Goal: Information Seeking & Learning: Learn about a topic

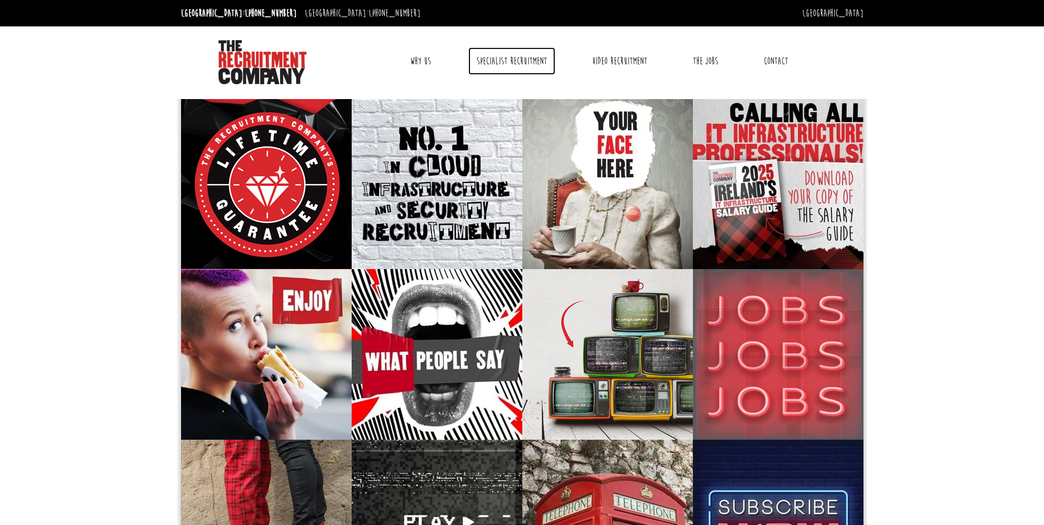
click at [509, 64] on link "Specialist Recruitment" at bounding box center [511, 61] width 87 height 28
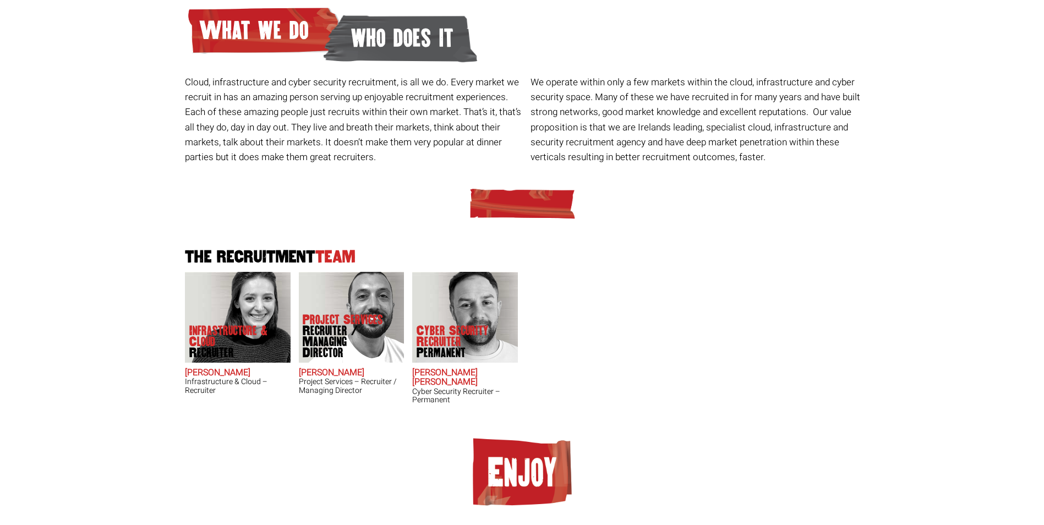
scroll to position [150, 0]
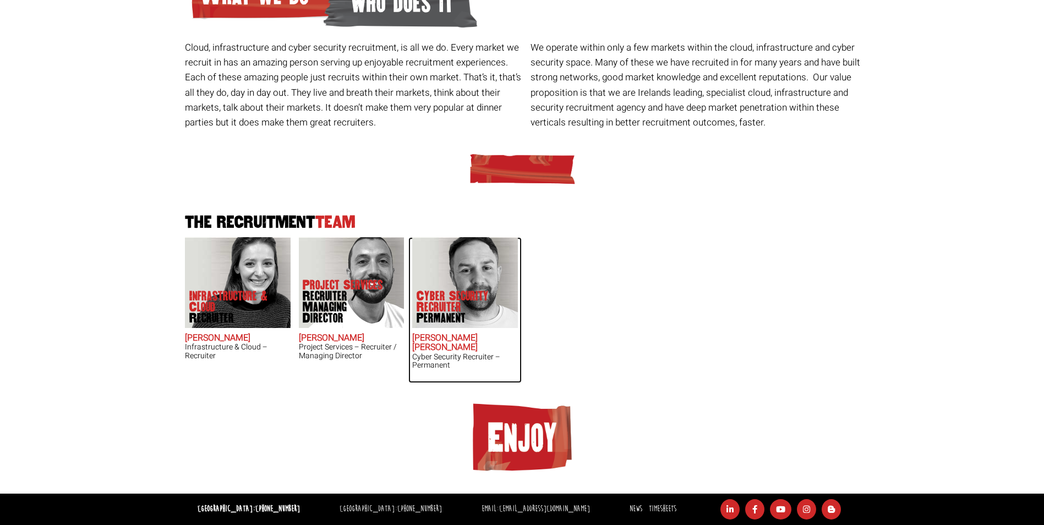
click at [439, 319] on span "Permanent" at bounding box center [461, 318] width 88 height 11
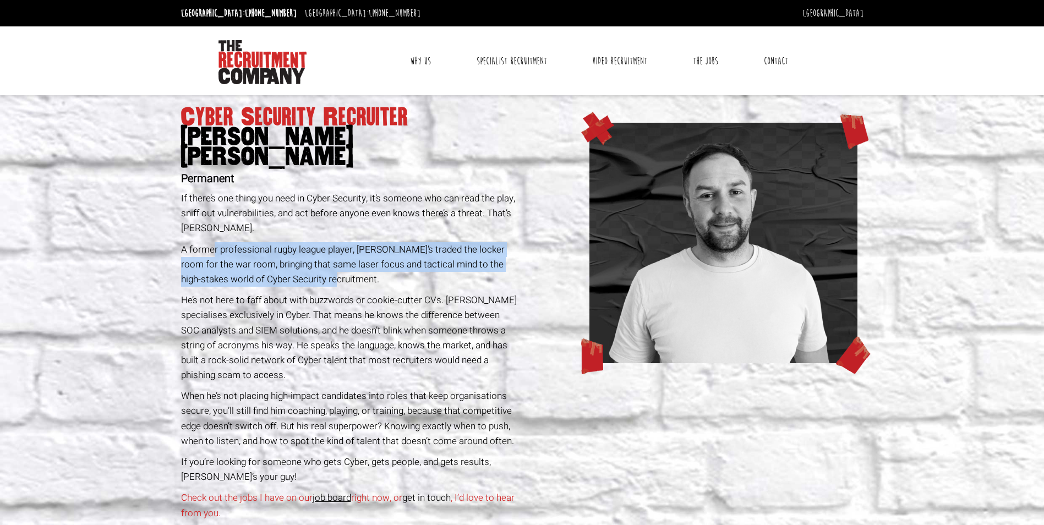
drag, startPoint x: 325, startPoint y: 258, endPoint x: 213, endPoint y: 230, distance: 115.6
click at [213, 242] on p "A former professional rugby league player, [PERSON_NAME]’s traded the locker ro…" at bounding box center [349, 264] width 337 height 45
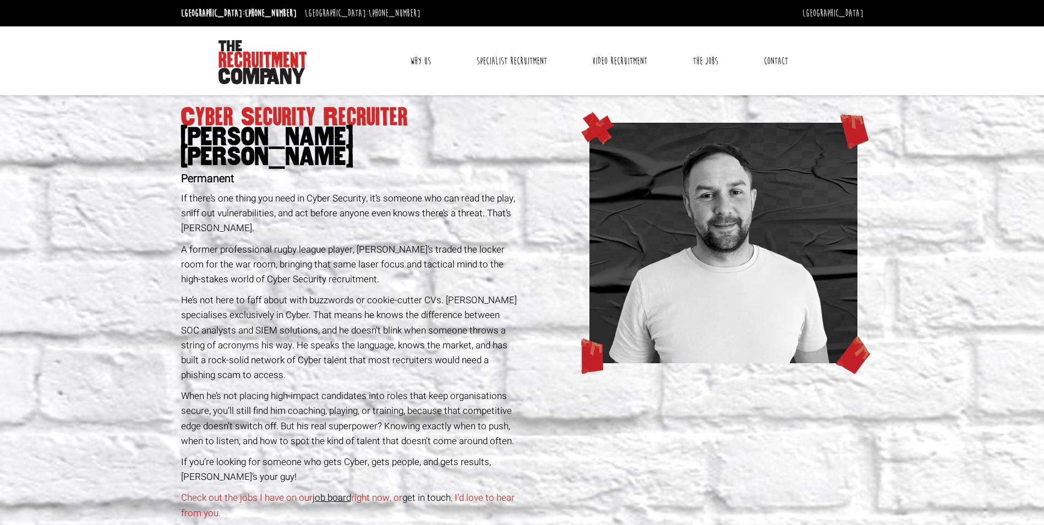
click at [349, 261] on p "A former professional rugby league player, [PERSON_NAME]’s traded the locker ro…" at bounding box center [349, 264] width 337 height 45
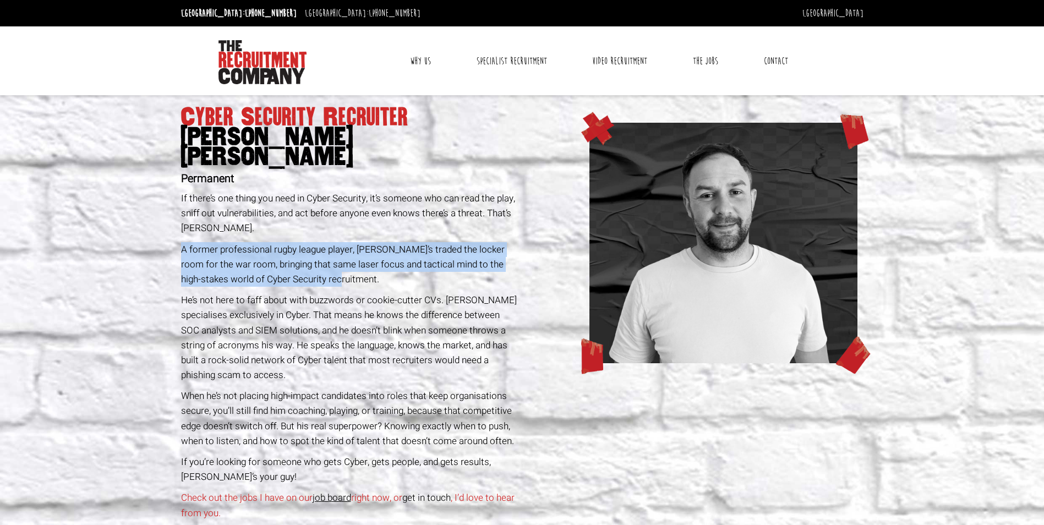
drag, startPoint x: 342, startPoint y: 263, endPoint x: 177, endPoint y: 229, distance: 168.4
click at [177, 229] on div "Cyber Security Recruiter [PERSON_NAME] [PERSON_NAME] Permanent If there’s one t…" at bounding box center [350, 346] width 346 height 502
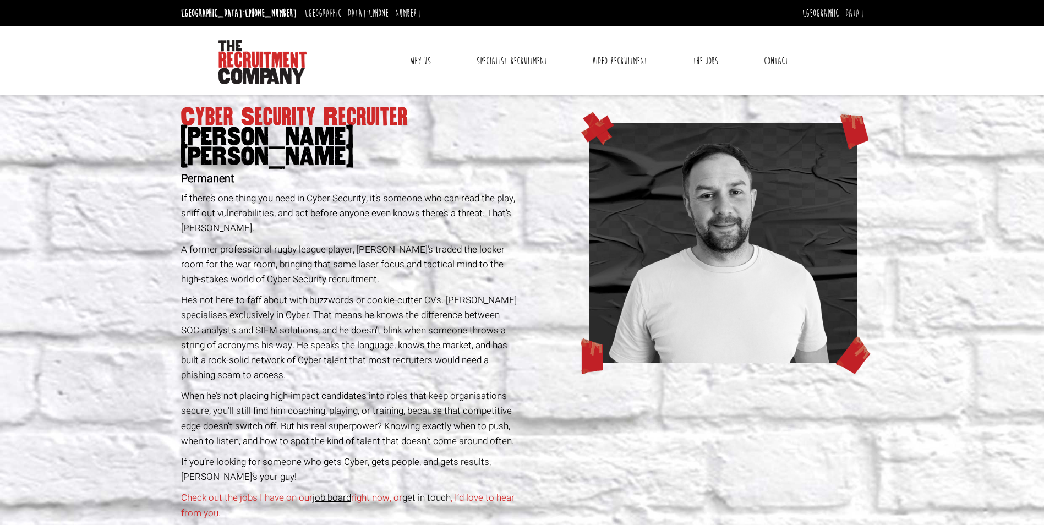
click at [339, 267] on div "Cyber Security Recruiter [PERSON_NAME] [PERSON_NAME] Permanent If there’s one t…" at bounding box center [350, 346] width 346 height 502
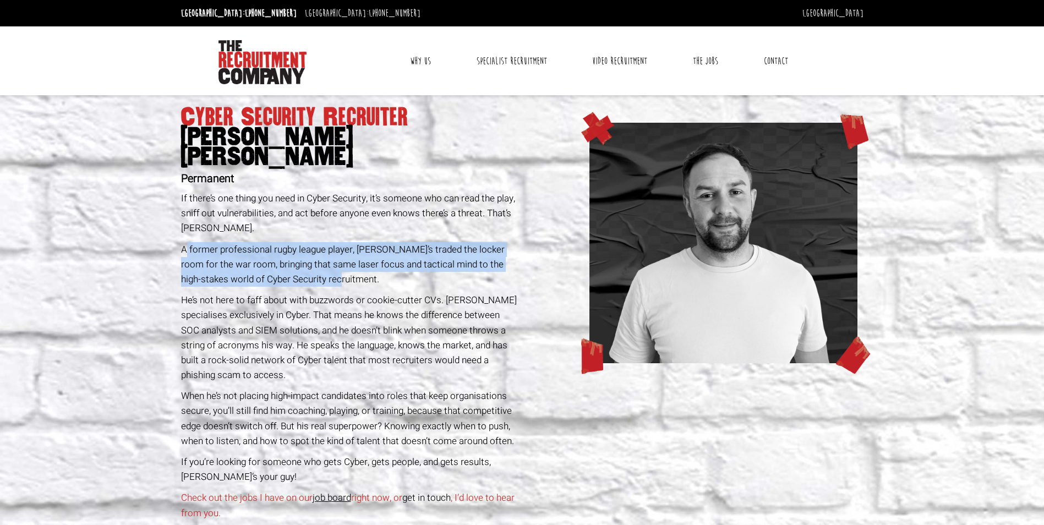
drag, startPoint x: 330, startPoint y: 261, endPoint x: 185, endPoint y: 227, distance: 148.7
click at [185, 242] on p "A former professional rugby league player, [PERSON_NAME]’s traded the locker ro…" at bounding box center [349, 264] width 337 height 45
click at [340, 265] on p "A former professional rugby league player, [PERSON_NAME]’s traded the locker ro…" at bounding box center [349, 264] width 337 height 45
drag, startPoint x: 339, startPoint y: 264, endPoint x: 180, endPoint y: 228, distance: 162.9
click at [180, 228] on div "Cyber Security Recruiter [PERSON_NAME] [PERSON_NAME] Permanent If there’s one t…" at bounding box center [350, 346] width 346 height 502
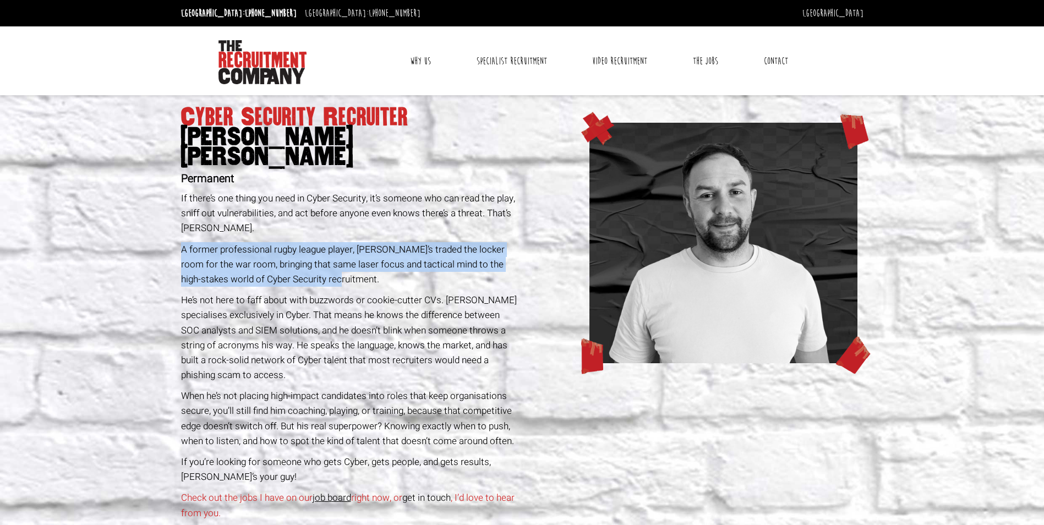
click at [394, 265] on p "A former professional rugby league player, [PERSON_NAME]’s traded the locker ro…" at bounding box center [349, 264] width 337 height 45
drag, startPoint x: 386, startPoint y: 265, endPoint x: 187, endPoint y: 234, distance: 201.1
click at [187, 242] on p "A former professional rugby league player, [PERSON_NAME]’s traded the locker ro…" at bounding box center [349, 264] width 337 height 45
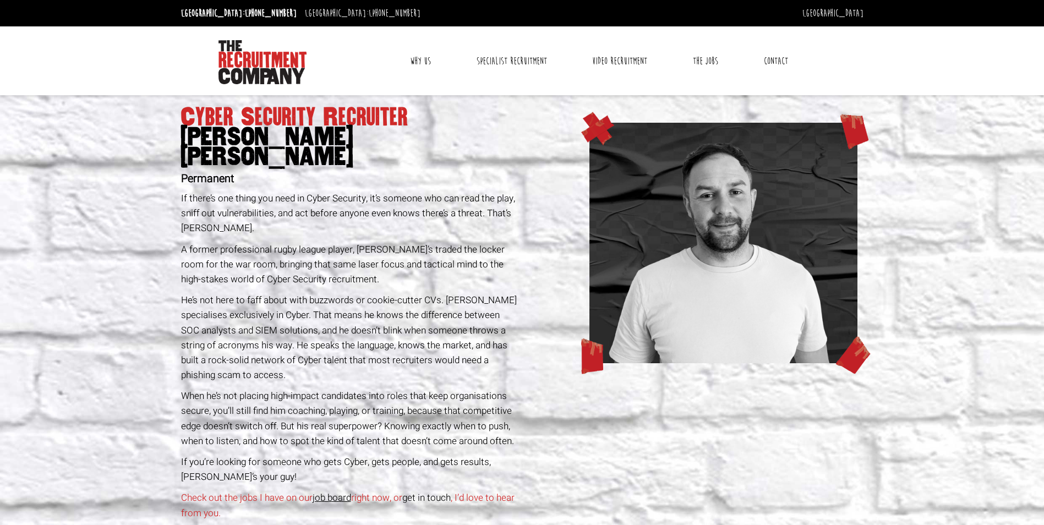
click at [352, 293] on p "He’s not here to faff about with buzzwords or cookie-cutter CVs. [PERSON_NAME] …" at bounding box center [349, 338] width 337 height 90
drag, startPoint x: 252, startPoint y: 283, endPoint x: 209, endPoint y: 278, distance: 43.2
click at [209, 293] on p "He’s not here to faff about with buzzwords or cookie-cutter CVs. [PERSON_NAME] …" at bounding box center [349, 338] width 337 height 90
drag, startPoint x: 209, startPoint y: 278, endPoint x: 291, endPoint y: 286, distance: 82.4
click at [291, 293] on p "He’s not here to faff about with buzzwords or cookie-cutter CVs. [PERSON_NAME] …" at bounding box center [349, 338] width 337 height 90
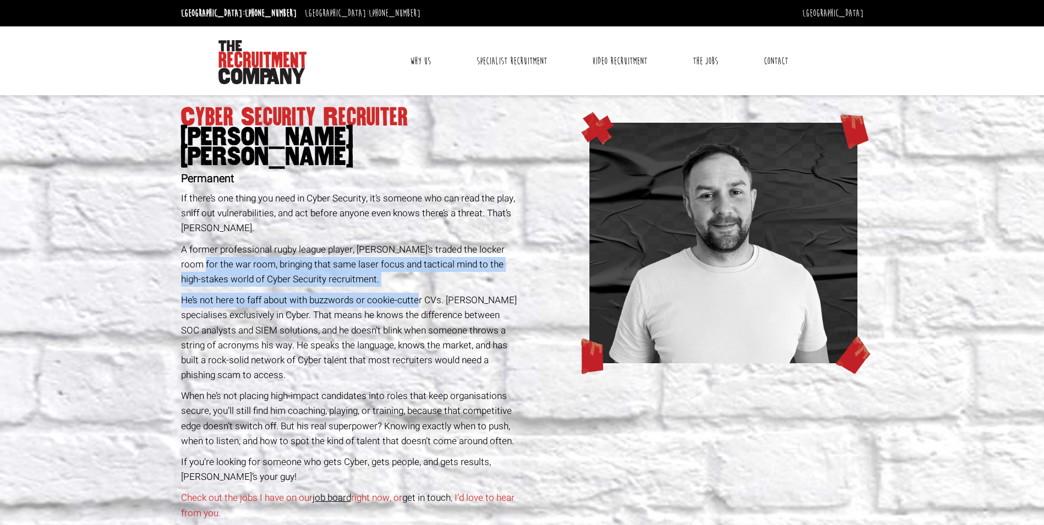
drag, startPoint x: 416, startPoint y: 282, endPoint x: 184, endPoint y: 240, distance: 234.9
click at [184, 240] on div "Cyber Security Recruiter [PERSON_NAME] [PERSON_NAME] Permanent If there’s one t…" at bounding box center [350, 346] width 346 height 502
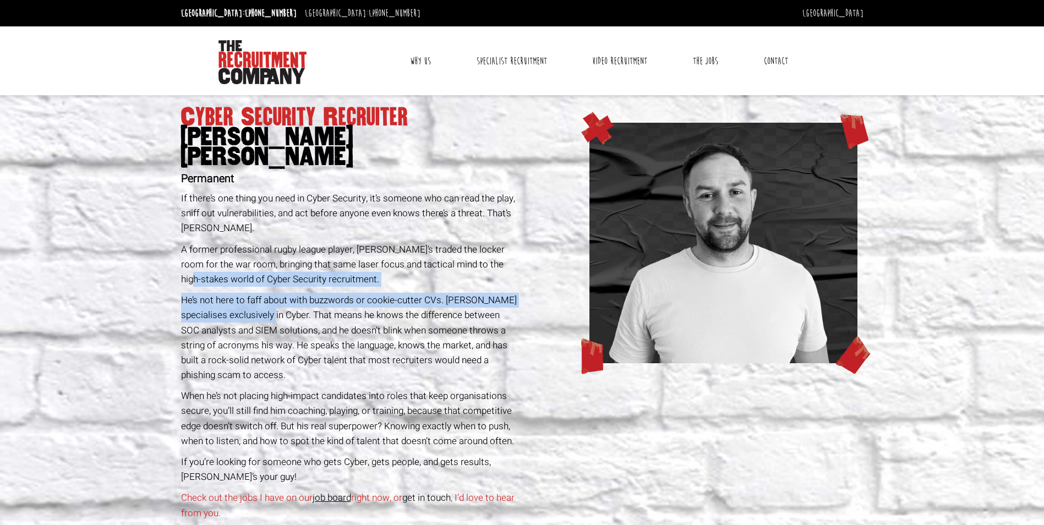
drag, startPoint x: 184, startPoint y: 240, endPoint x: 183, endPoint y: 256, distance: 16.5
click at [183, 256] on div "Cyber Security Recruiter [PERSON_NAME] [PERSON_NAME] Permanent If there’s one t…" at bounding box center [350, 346] width 346 height 502
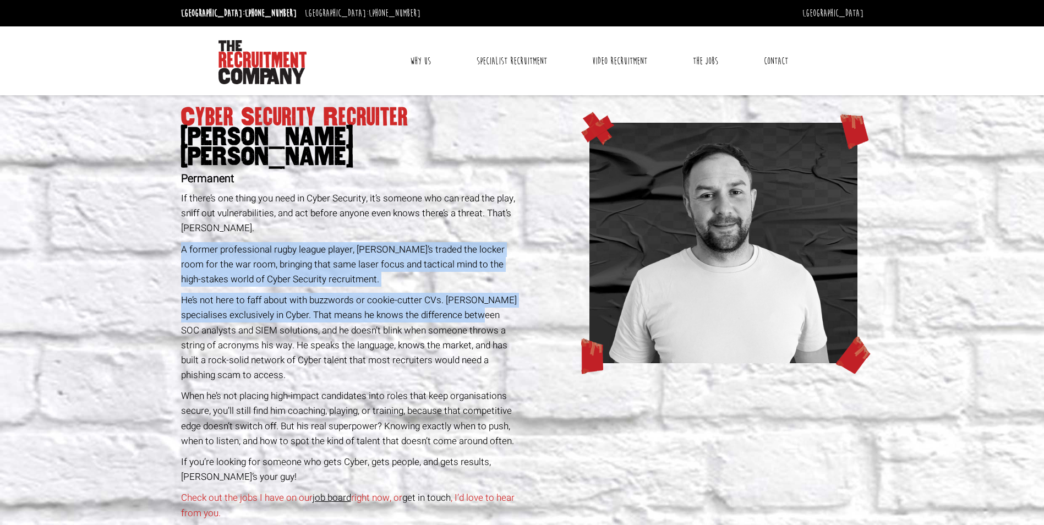
drag, startPoint x: 479, startPoint y: 299, endPoint x: 135, endPoint y: 226, distance: 351.2
click at [135, 226] on section "Cyber Security Recruiter [PERSON_NAME] [PERSON_NAME] Permanent If there’s one t…" at bounding box center [522, 346] width 1044 height 502
drag, startPoint x: 317, startPoint y: 313, endPoint x: 176, endPoint y: 234, distance: 161.9
click at [176, 234] on section "Cyber Security Recruiter [PERSON_NAME] [PERSON_NAME] Permanent If there’s one t…" at bounding box center [522, 346] width 1044 height 502
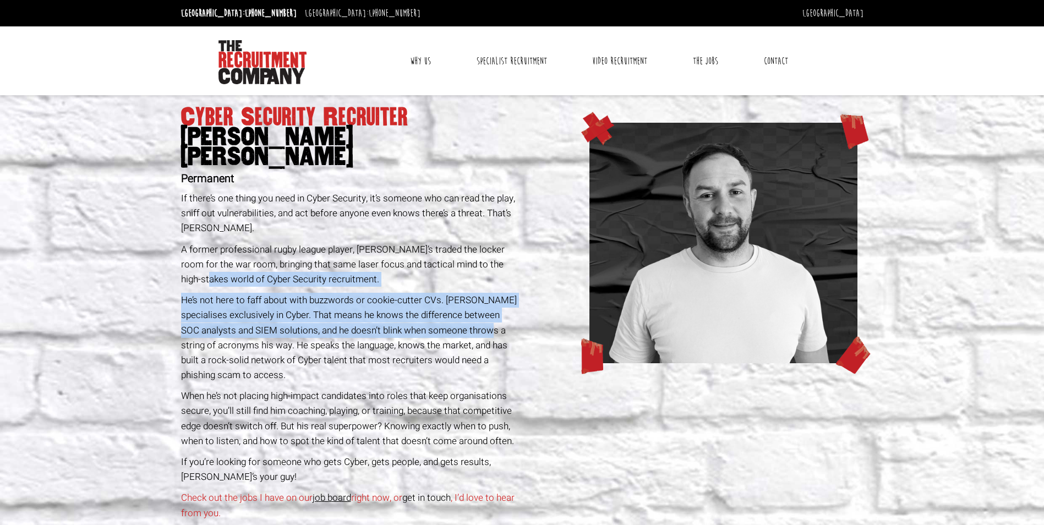
drag, startPoint x: 416, startPoint y: 314, endPoint x: 200, endPoint y: 255, distance: 223.1
click at [200, 255] on div "Cyber Security Recruiter [PERSON_NAME] [PERSON_NAME] Permanent If there’s one t…" at bounding box center [350, 346] width 346 height 502
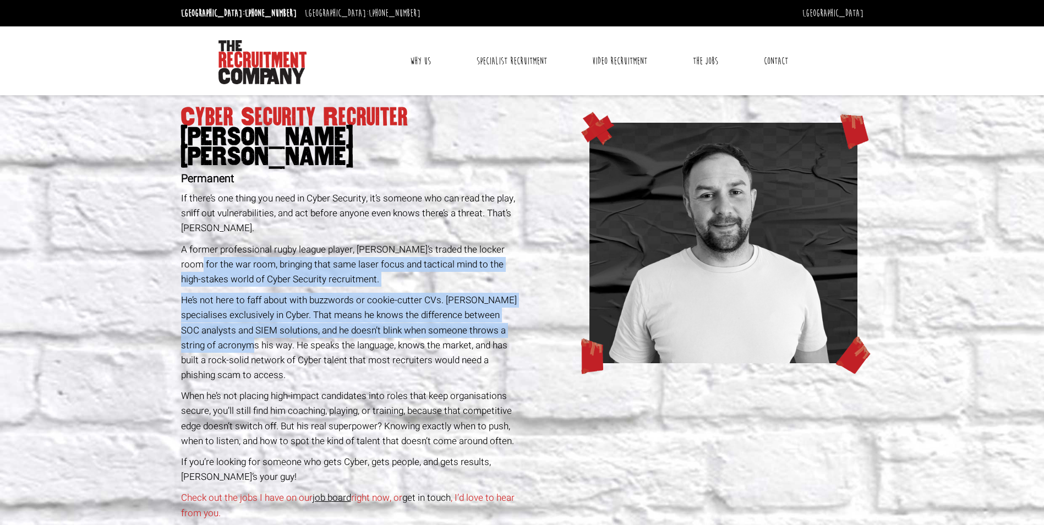
drag, startPoint x: 200, startPoint y: 255, endPoint x: 161, endPoint y: 242, distance: 41.2
click at [161, 242] on section "Cyber Security Recruiter [PERSON_NAME] [PERSON_NAME] Permanent If there’s one t…" at bounding box center [522, 346] width 1044 height 502
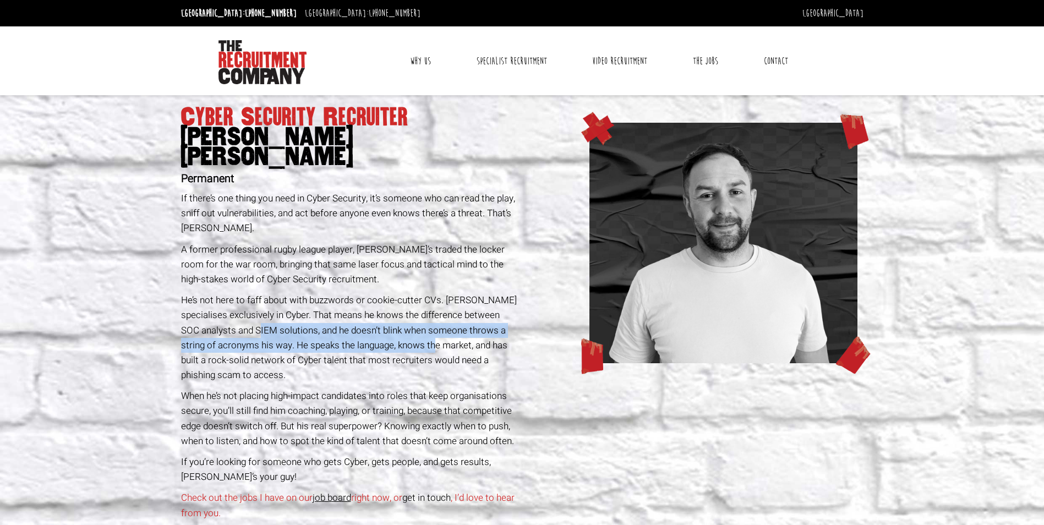
drag, startPoint x: 436, startPoint y: 330, endPoint x: 242, endPoint y: 311, distance: 195.2
click at [242, 311] on p "He’s not here to faff about with buzzwords or cookie-cutter CVs. [PERSON_NAME] …" at bounding box center [349, 338] width 337 height 90
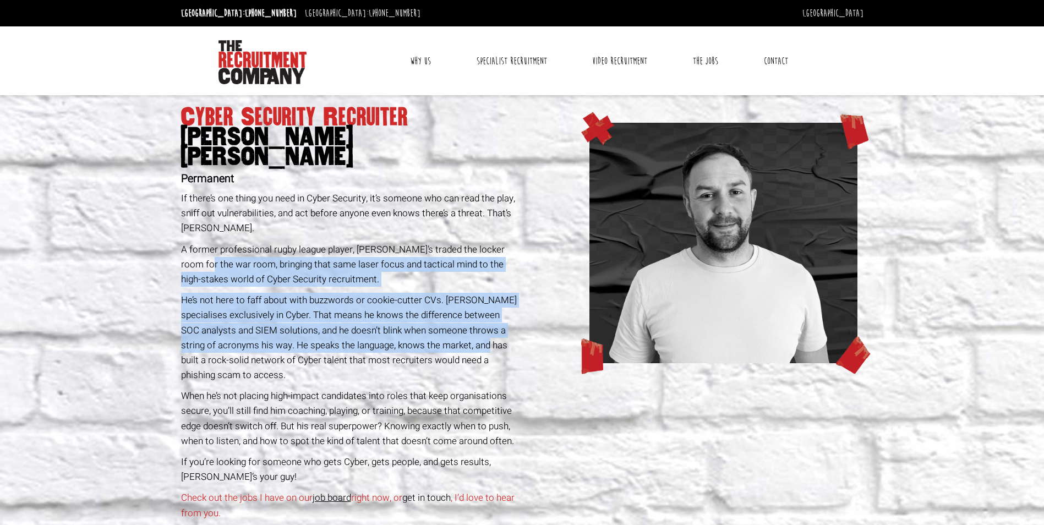
drag, startPoint x: 489, startPoint y: 326, endPoint x: 195, endPoint y: 249, distance: 304.5
click at [195, 249] on div "Cyber Security Recruiter [PERSON_NAME] [PERSON_NAME] Permanent If there’s one t…" at bounding box center [350, 346] width 346 height 502
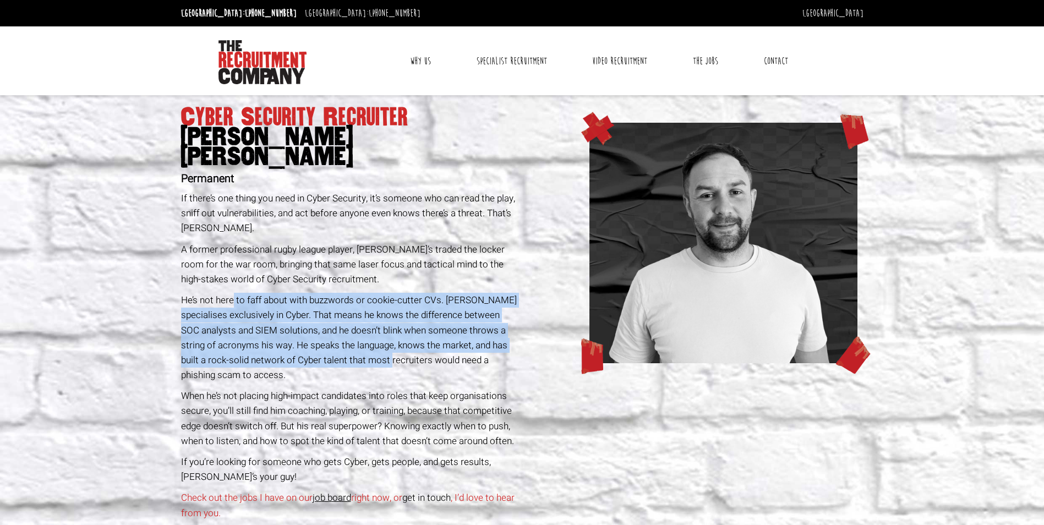
drag, startPoint x: 397, startPoint y: 347, endPoint x: 233, endPoint y: 270, distance: 181.7
click at [233, 270] on div "Cyber Security Recruiter [PERSON_NAME] [PERSON_NAME] Permanent If there’s one t…" at bounding box center [350, 346] width 346 height 502
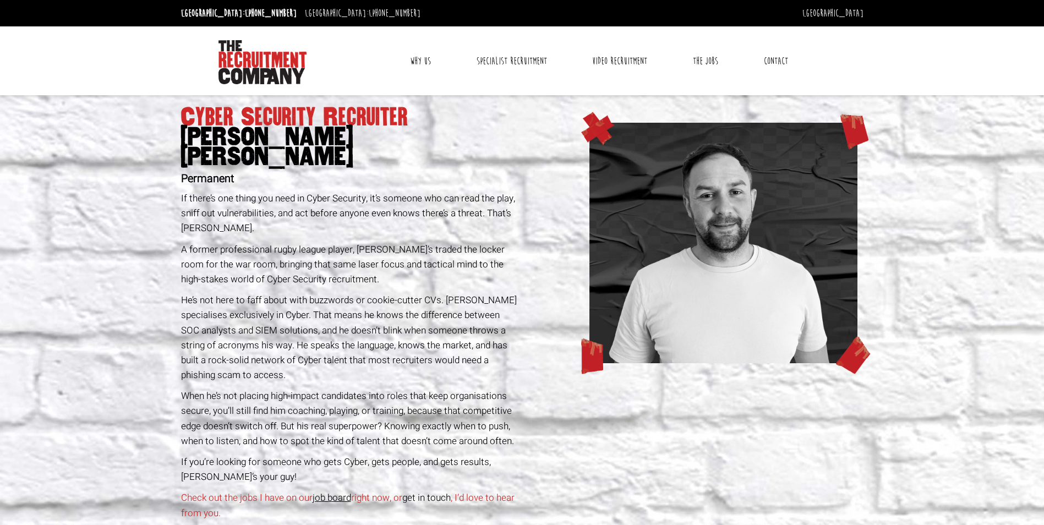
click at [251, 359] on p "He’s not here to faff about with buzzwords or cookie-cutter CVs. [PERSON_NAME] …" at bounding box center [349, 338] width 337 height 90
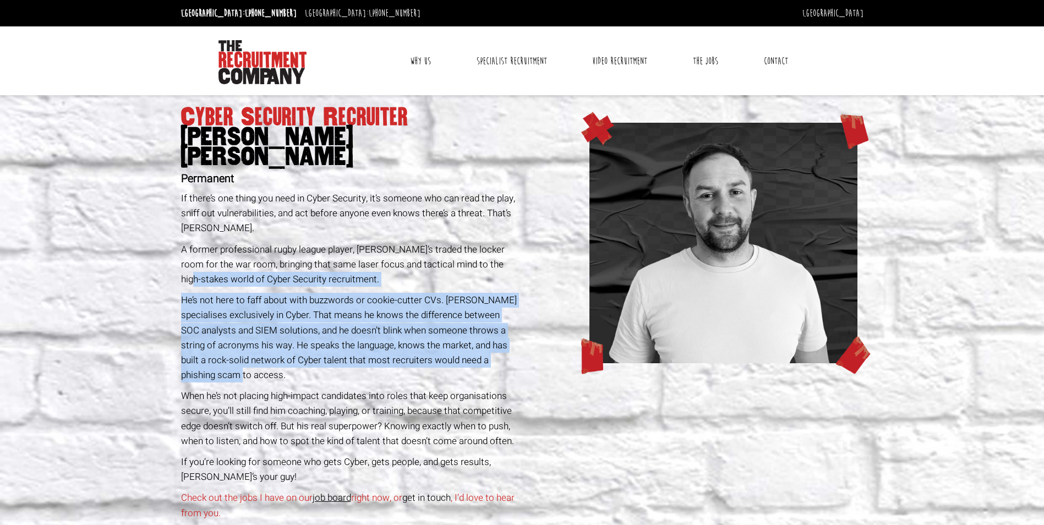
drag, startPoint x: 245, startPoint y: 357, endPoint x: 181, endPoint y: 263, distance: 114.0
click at [181, 263] on div "Cyber Security Recruiter [PERSON_NAME] [PERSON_NAME] Permanent If there’s one t…" at bounding box center [350, 346] width 346 height 502
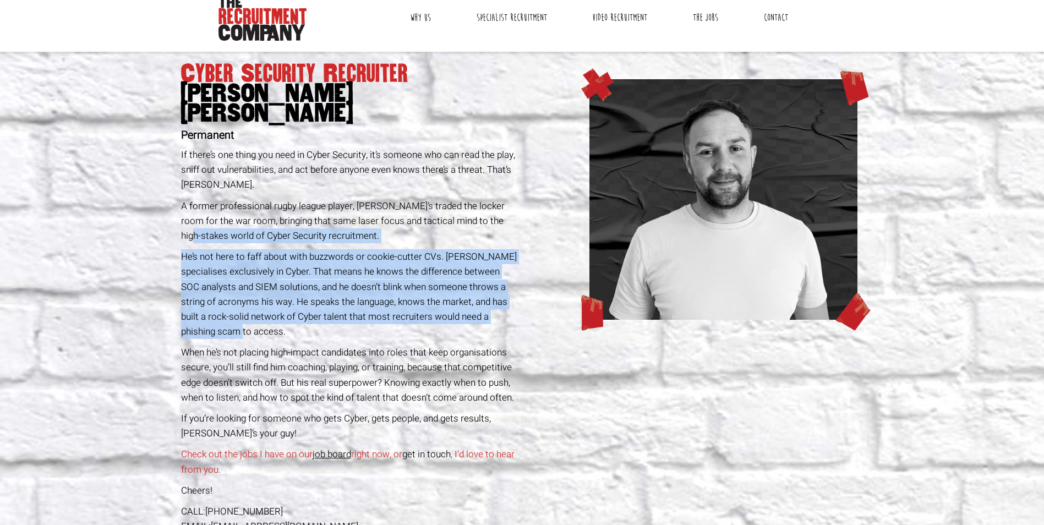
scroll to position [110, 0]
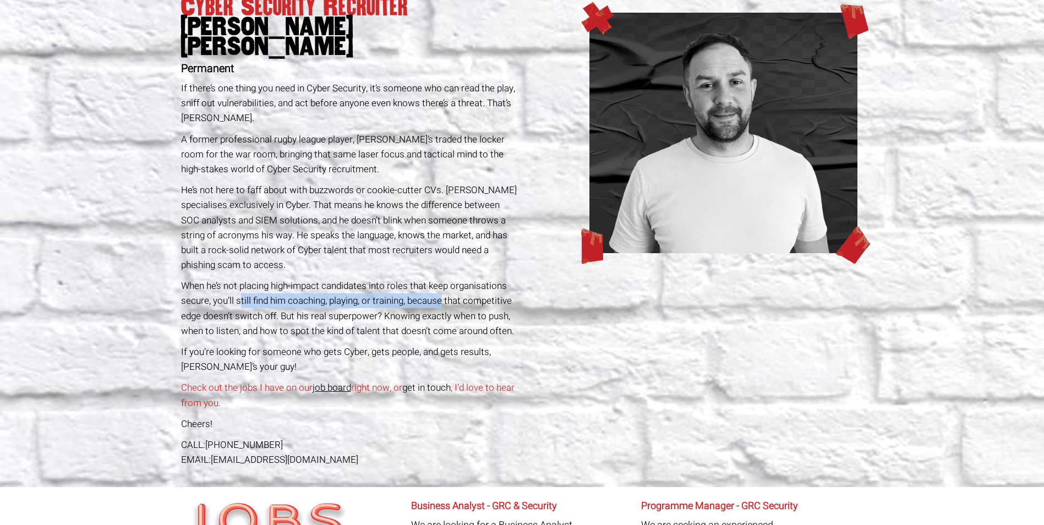
drag, startPoint x: 445, startPoint y: 281, endPoint x: 238, endPoint y: 284, distance: 206.4
click at [238, 284] on p "When he’s not placing high-impact candidates into roles that keep organisations…" at bounding box center [349, 308] width 337 height 60
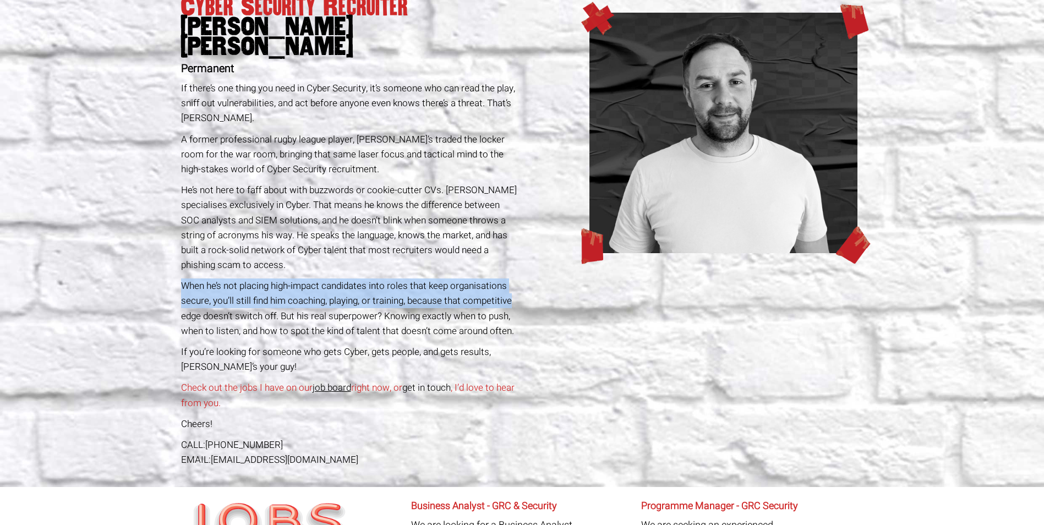
drag, startPoint x: 511, startPoint y: 278, endPoint x: 122, endPoint y: 263, distance: 389.4
click at [122, 263] on section "Cyber Security Recruiter [PERSON_NAME] [PERSON_NAME] Permanent If there’s one t…" at bounding box center [522, 236] width 1044 height 502
drag, startPoint x: 376, startPoint y: 295, endPoint x: 182, endPoint y: 265, distance: 196.5
click at [182, 278] on p "When he’s not placing high-impact candidates into roles that keep organisations…" at bounding box center [349, 308] width 337 height 60
drag, startPoint x: 477, startPoint y: 297, endPoint x: 212, endPoint y: 273, distance: 265.8
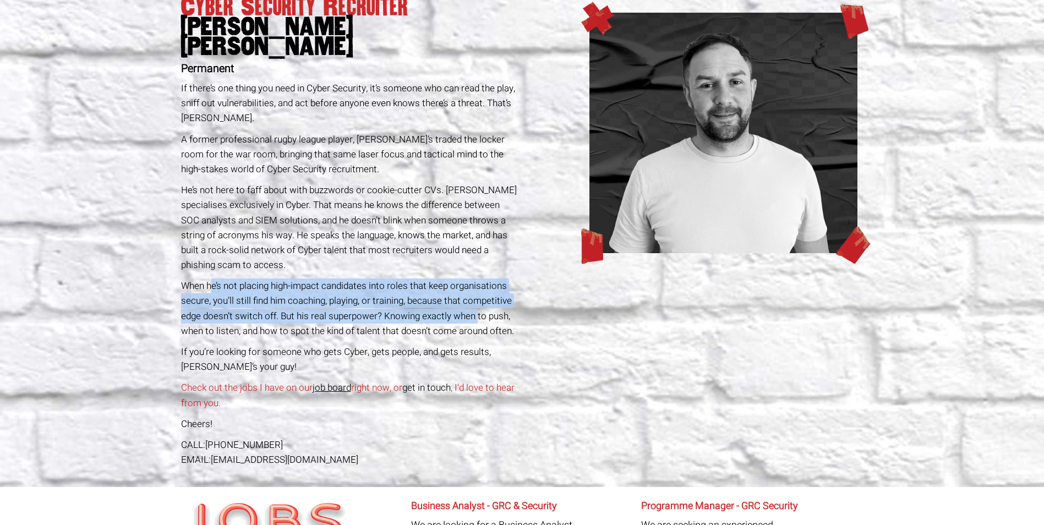
click at [212, 278] on p "When he’s not placing high-impact candidates into roles that keep organisations…" at bounding box center [349, 308] width 337 height 60
drag, startPoint x: 442, startPoint y: 307, endPoint x: 244, endPoint y: 259, distance: 203.8
click at [244, 278] on p "When he’s not placing high-impact candidates into roles that keep organisations…" at bounding box center [349, 308] width 337 height 60
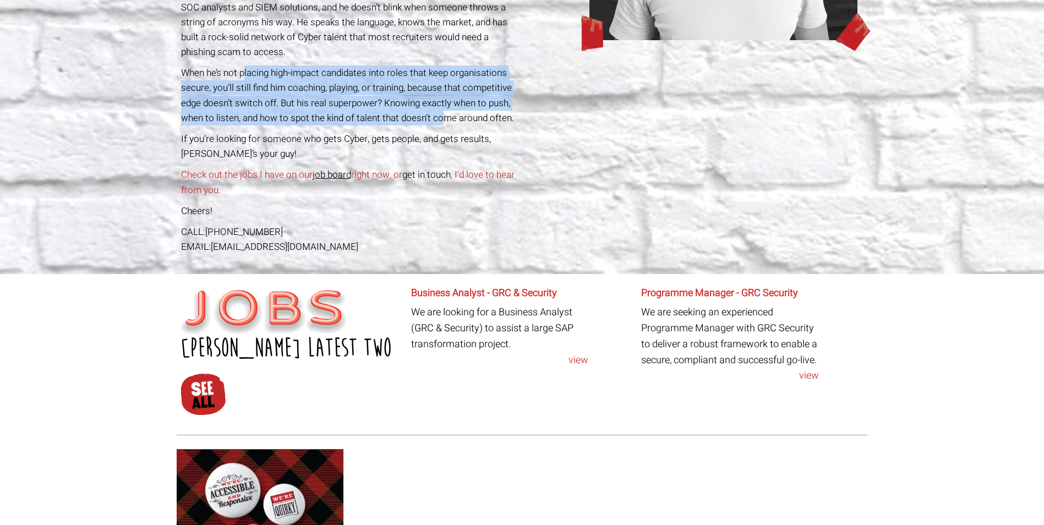
scroll to position [330, 0]
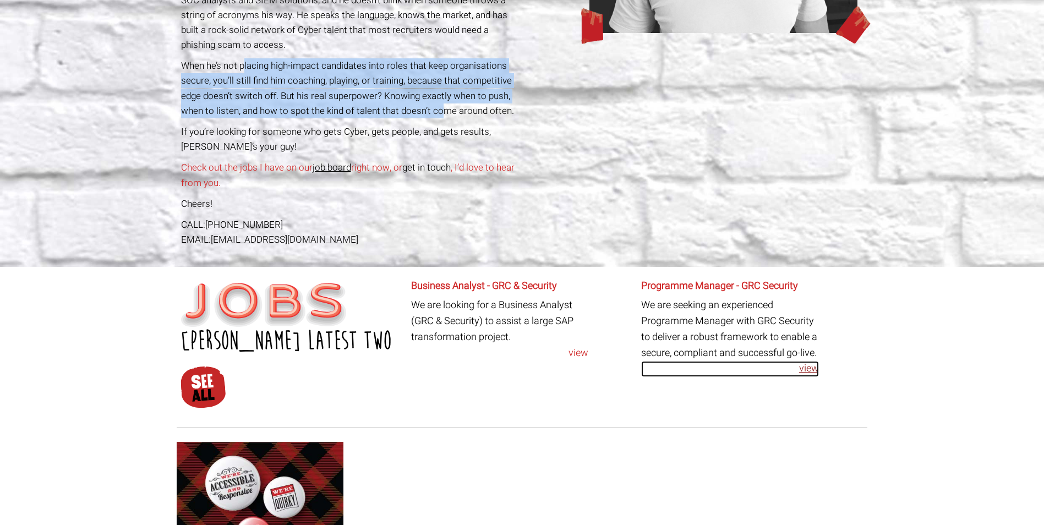
click at [812, 363] on link "view" at bounding box center [730, 369] width 178 height 16
